Goal: Share content: Share content

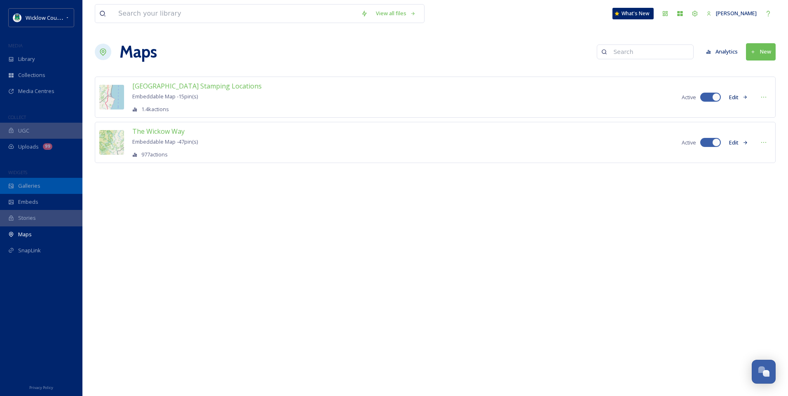
click at [33, 186] on span "Galleries" at bounding box center [29, 186] width 22 height 8
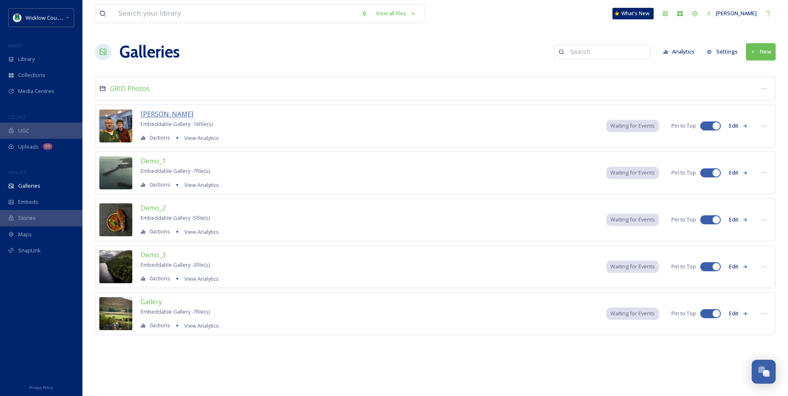
click at [175, 114] on span "[PERSON_NAME]" at bounding box center [166, 114] width 53 height 9
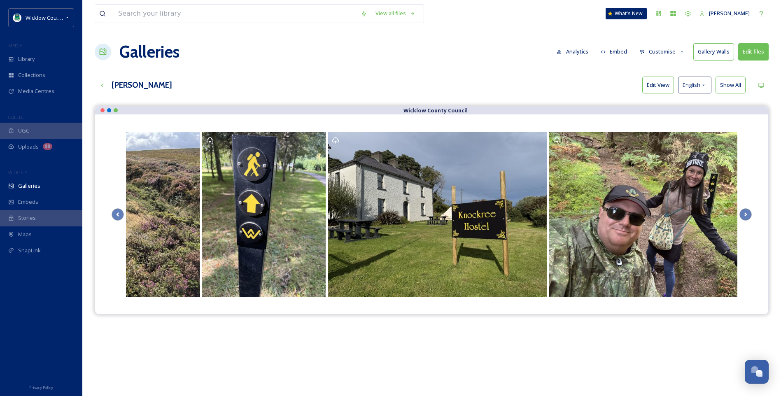
click at [665, 51] on button "Customise" at bounding box center [663, 52] width 54 height 16
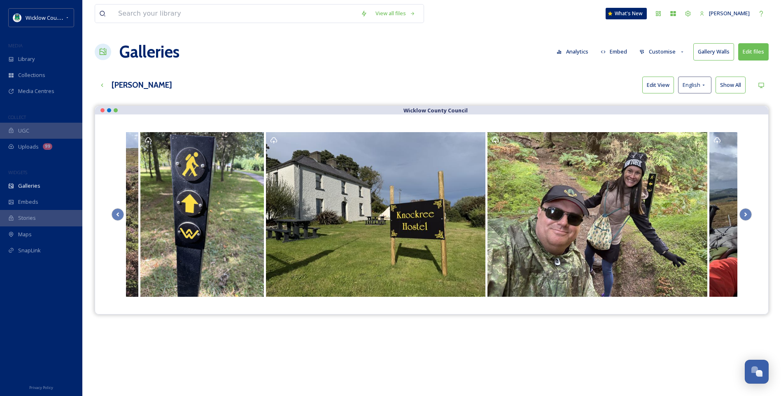
click at [621, 51] on button "Embed" at bounding box center [614, 52] width 35 height 16
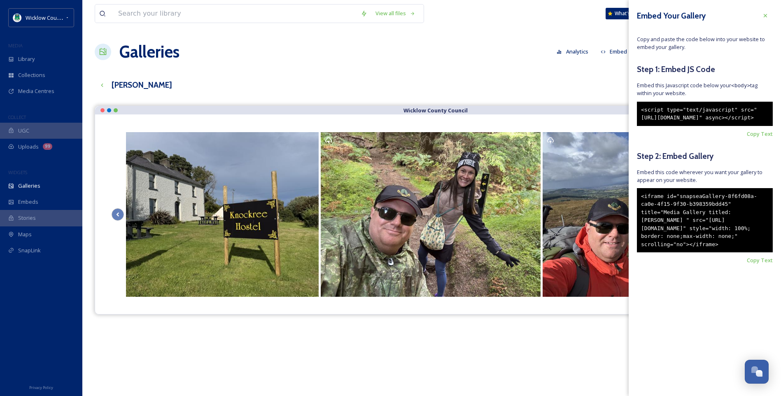
drag, startPoint x: 642, startPoint y: 211, endPoint x: 759, endPoint y: 269, distance: 130.2
click at [759, 253] on div "<iframe id="snapseaGallery-8f6fd08a-ca0e-4f15-9f30-b398359bdd45" title="Media G…" at bounding box center [705, 220] width 136 height 65
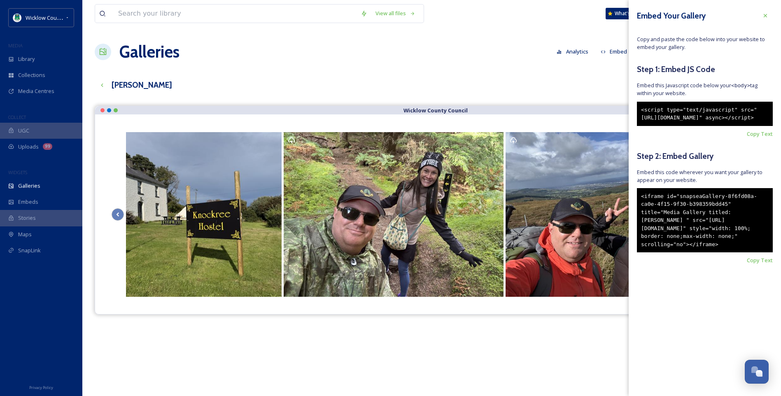
copy div "<iframe id="snapseaGallery-8f6fd08a-ca0e-4f15-9f30-b398359bdd45" title="Media G…"
